Goal: Task Accomplishment & Management: Use online tool/utility

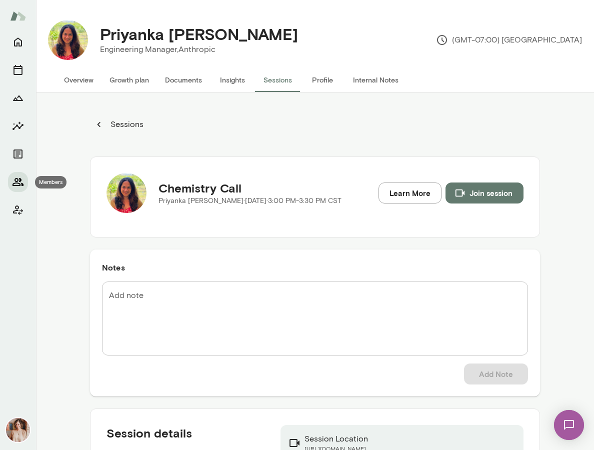
click at [22, 181] on icon "Members" at bounding box center [18, 182] width 12 height 12
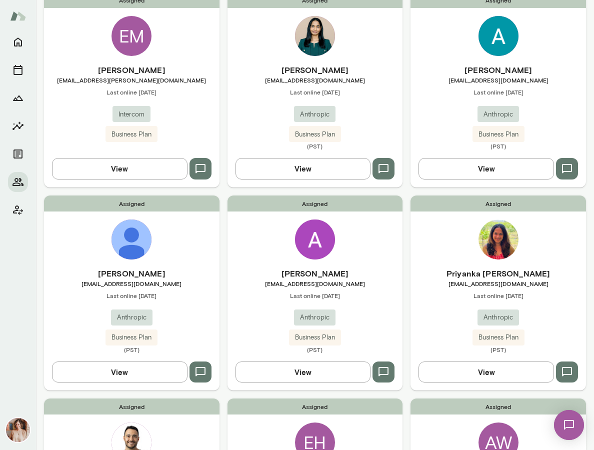
scroll to position [112, 0]
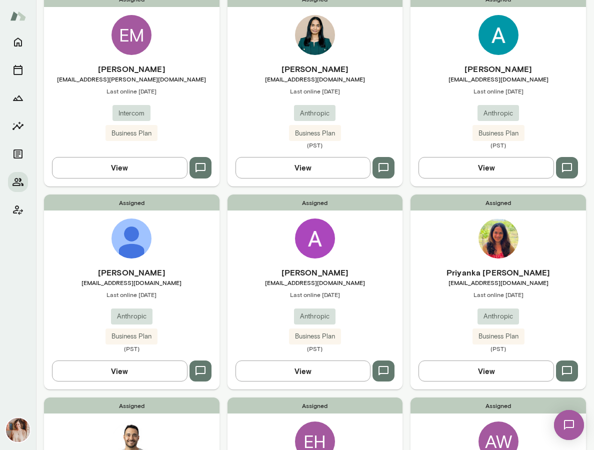
click at [164, 45] on div "Assigned EM Emer Mooney emer.mooney@intercom.io Last online September 29 Interc…" at bounding box center [132, 88] width 176 height 195
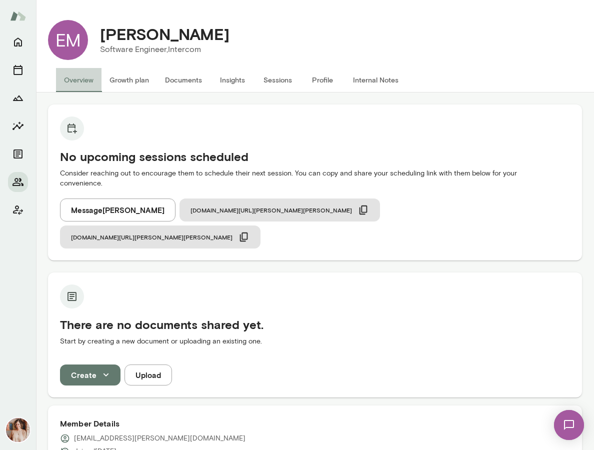
click at [67, 81] on button "Overview" at bounding box center [79, 80] width 46 height 24
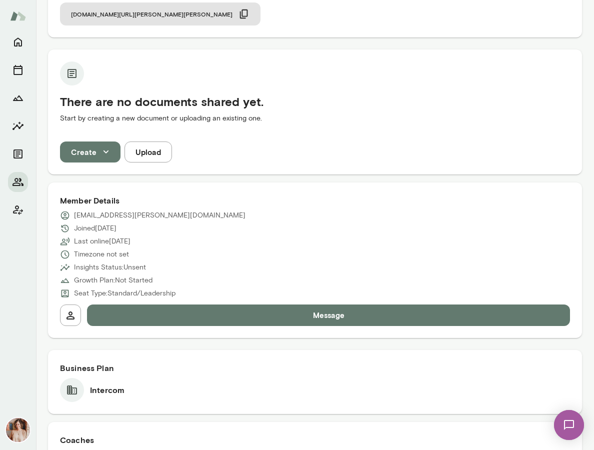
scroll to position [225, 0]
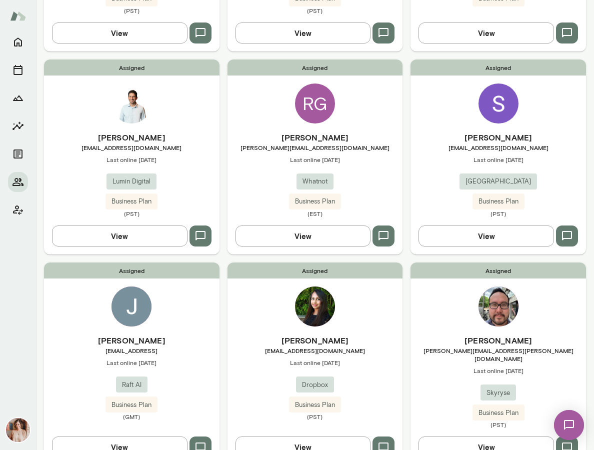
scroll to position [657, 0]
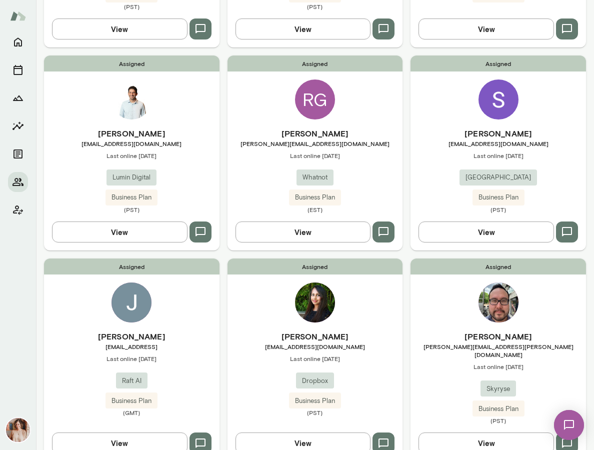
click at [205, 158] on span "Last online [DATE]" at bounding box center [132, 156] width 176 height 8
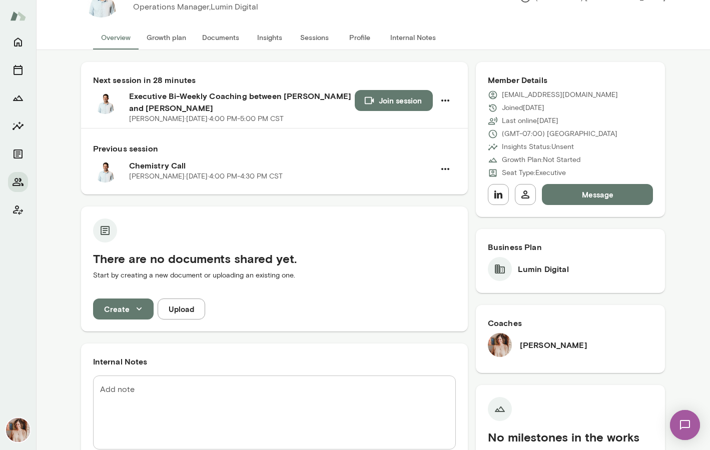
scroll to position [23, 0]
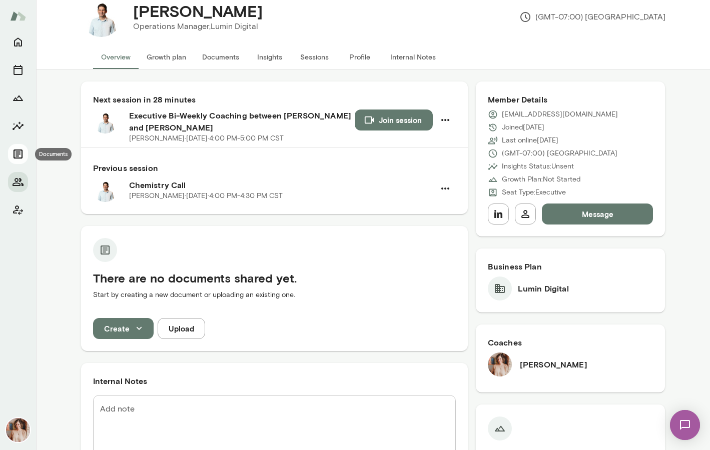
click at [16, 157] on icon "Documents" at bounding box center [18, 154] width 12 height 12
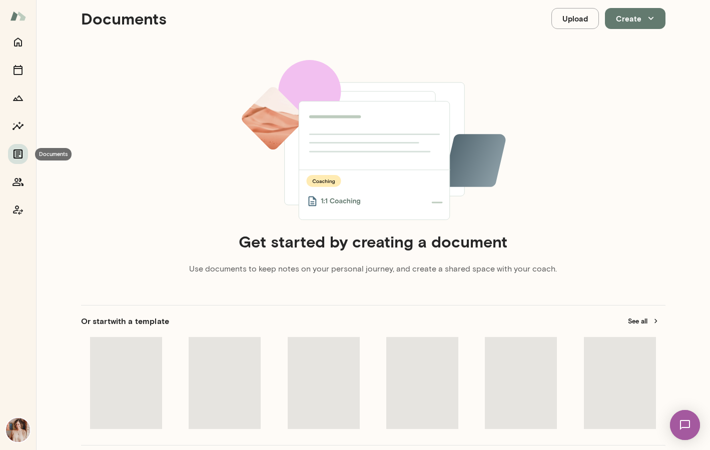
scroll to position [8, 0]
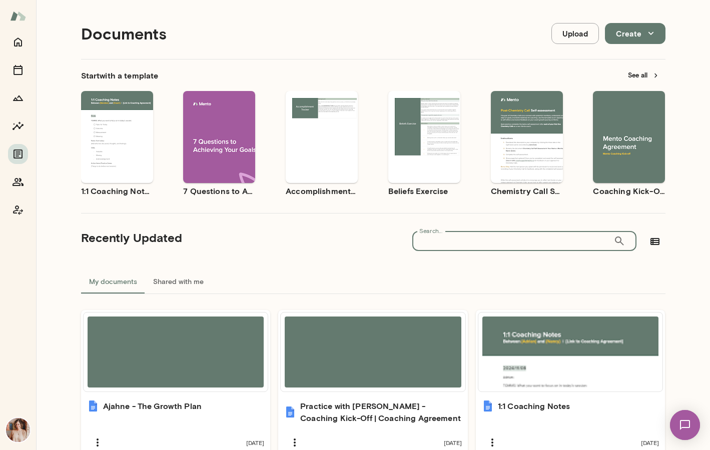
click at [519, 244] on input "Search..." at bounding box center [512, 241] width 201 height 20
click at [594, 168] on div "Use template Preview" at bounding box center [629, 137] width 72 height 92
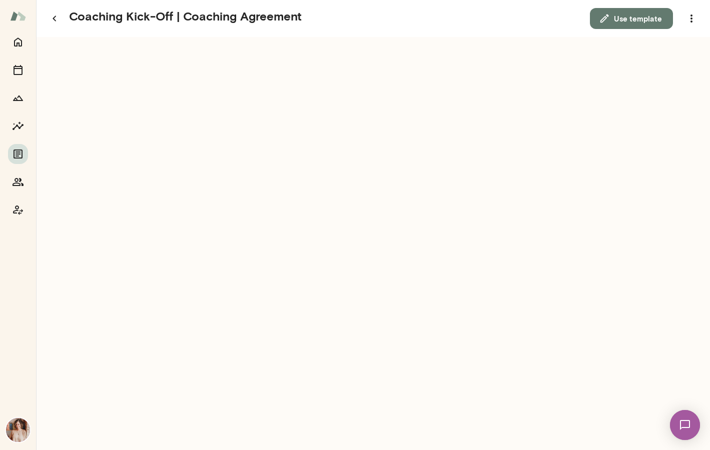
click at [594, 18] on button "Use template" at bounding box center [631, 18] width 83 height 21
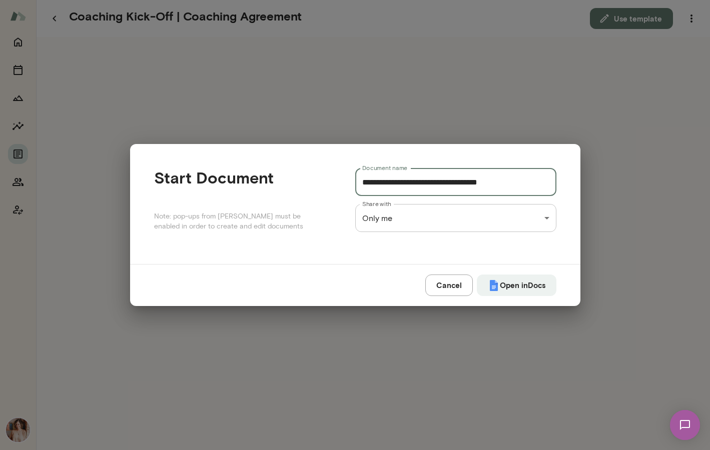
drag, startPoint x: 430, startPoint y: 186, endPoint x: 320, endPoint y: 178, distance: 110.9
click at [320, 178] on div "**********" at bounding box center [355, 204] width 402 height 72
type input "**********"
click at [403, 0] on div "**********" at bounding box center [355, 0] width 710 height 0
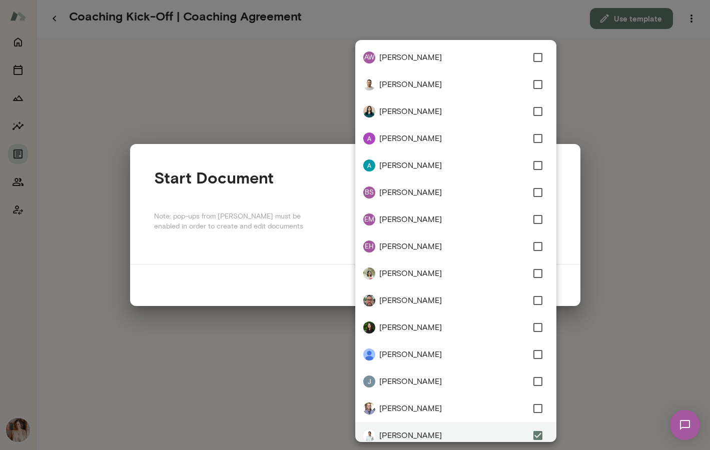
scroll to position [7, 0]
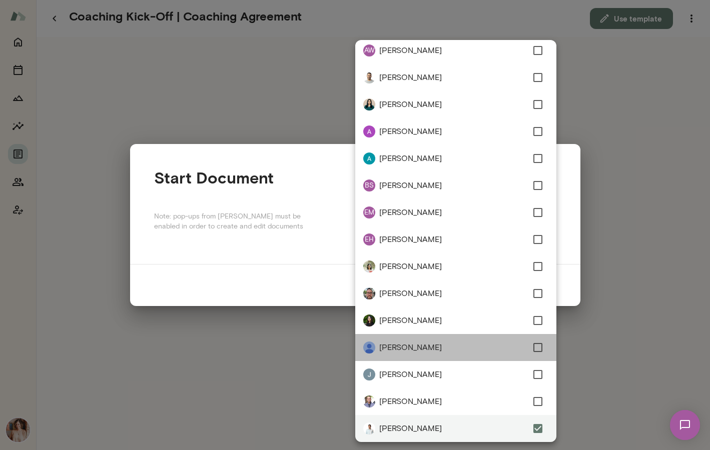
click at [554, 358] on li "[PERSON_NAME]" at bounding box center [455, 347] width 201 height 27
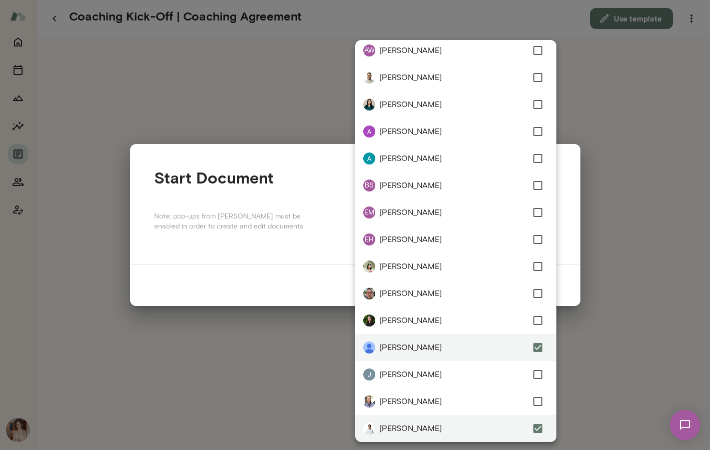
click at [554, 358] on li "[PERSON_NAME]" at bounding box center [455, 347] width 201 height 27
type input "**********"
click at [313, 334] on div at bounding box center [355, 225] width 710 height 450
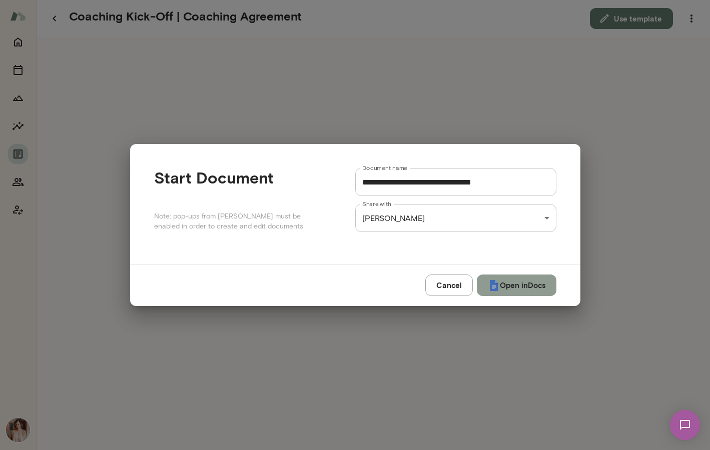
click at [521, 287] on button "Open in Docs" at bounding box center [517, 285] width 80 height 21
type input "**********"
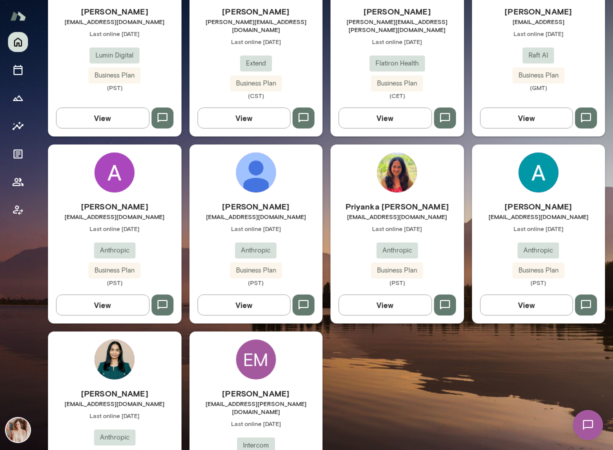
scroll to position [794, 0]
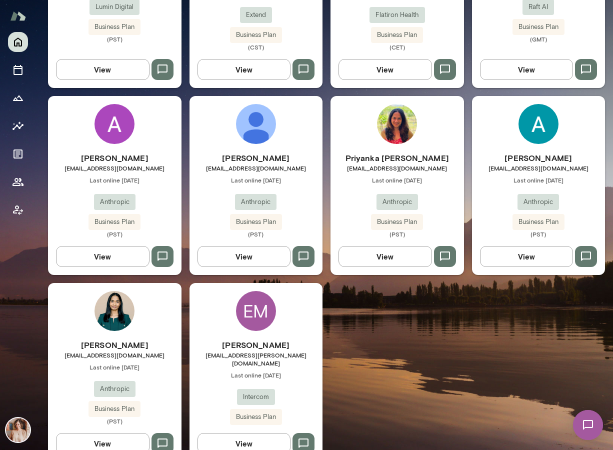
click at [317, 339] on h6 "[PERSON_NAME]" at bounding box center [257, 345] width 134 height 12
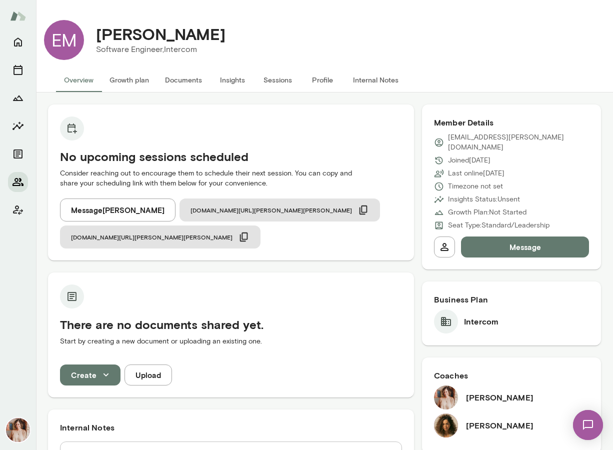
click at [19, 184] on icon "Members" at bounding box center [18, 182] width 12 height 12
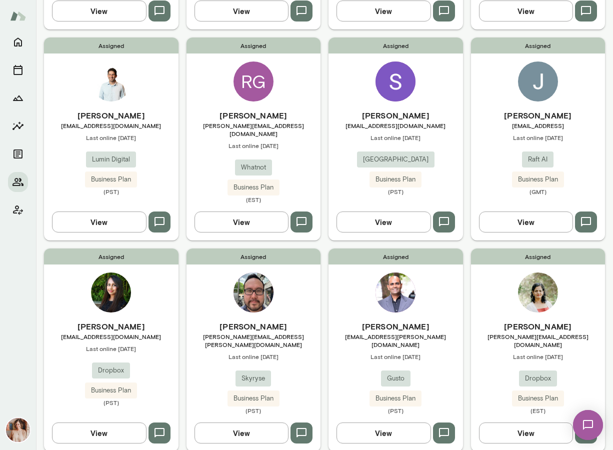
scroll to position [494, 0]
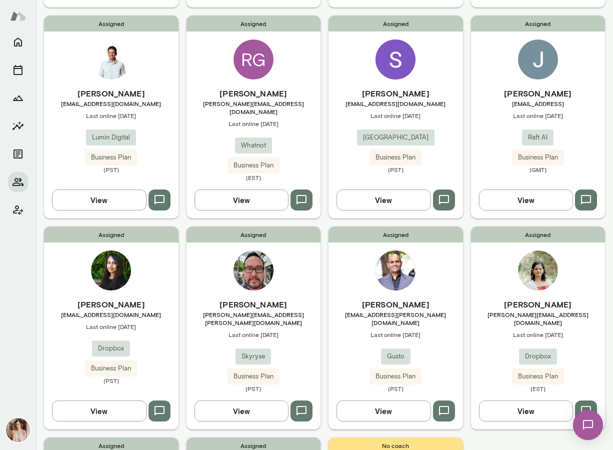
click at [109, 98] on h6 "[PERSON_NAME]" at bounding box center [111, 94] width 135 height 12
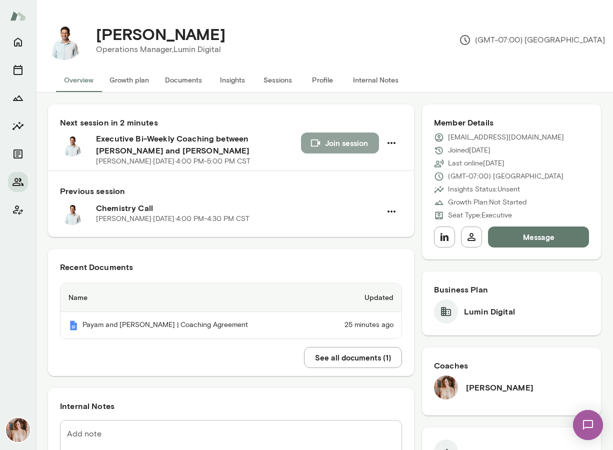
click at [325, 141] on button "Join session" at bounding box center [340, 143] width 78 height 21
